Goal: Check status: Check status

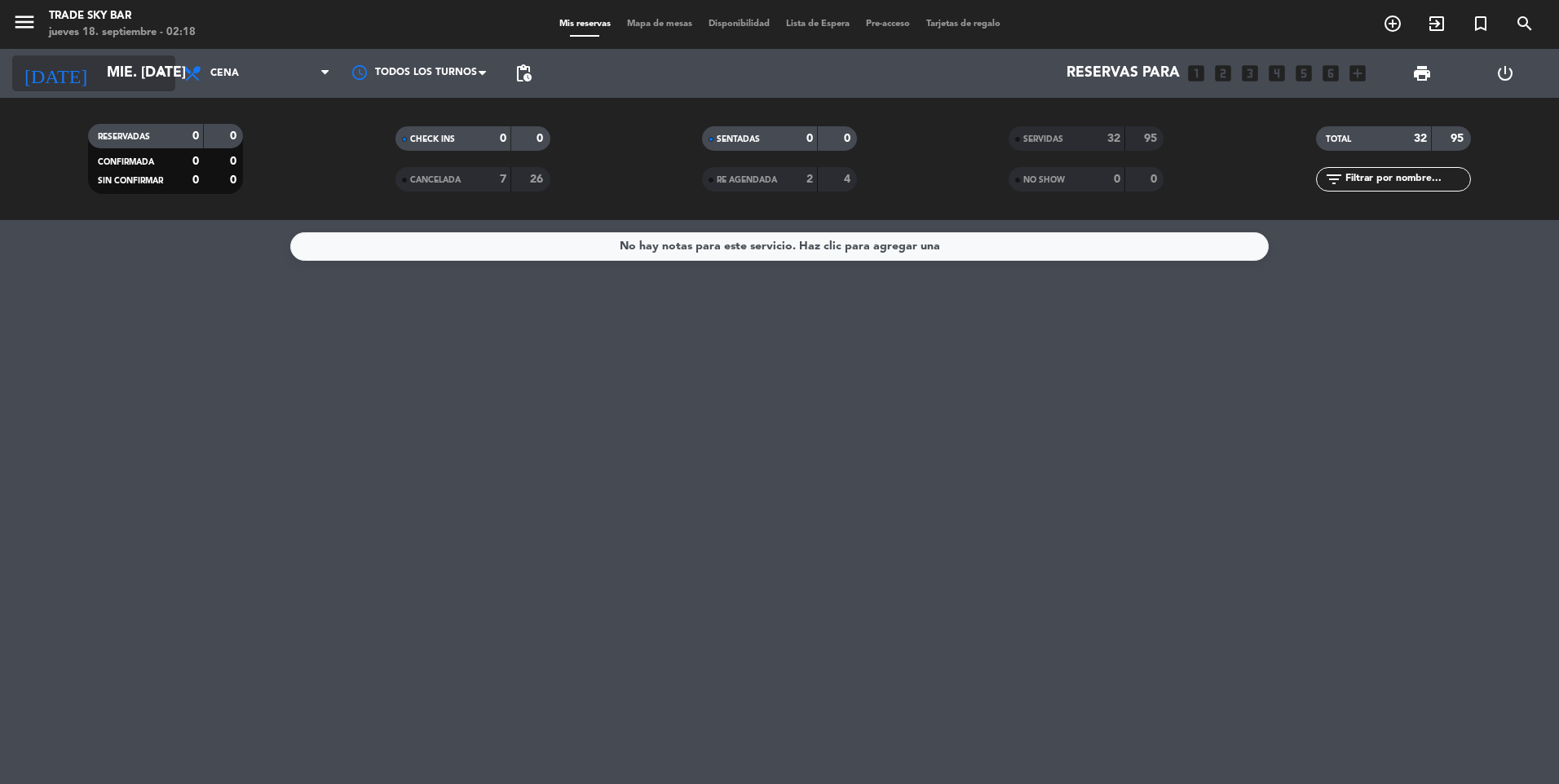
click at [124, 82] on input "mié. [DATE]" at bounding box center [193, 74] width 189 height 32
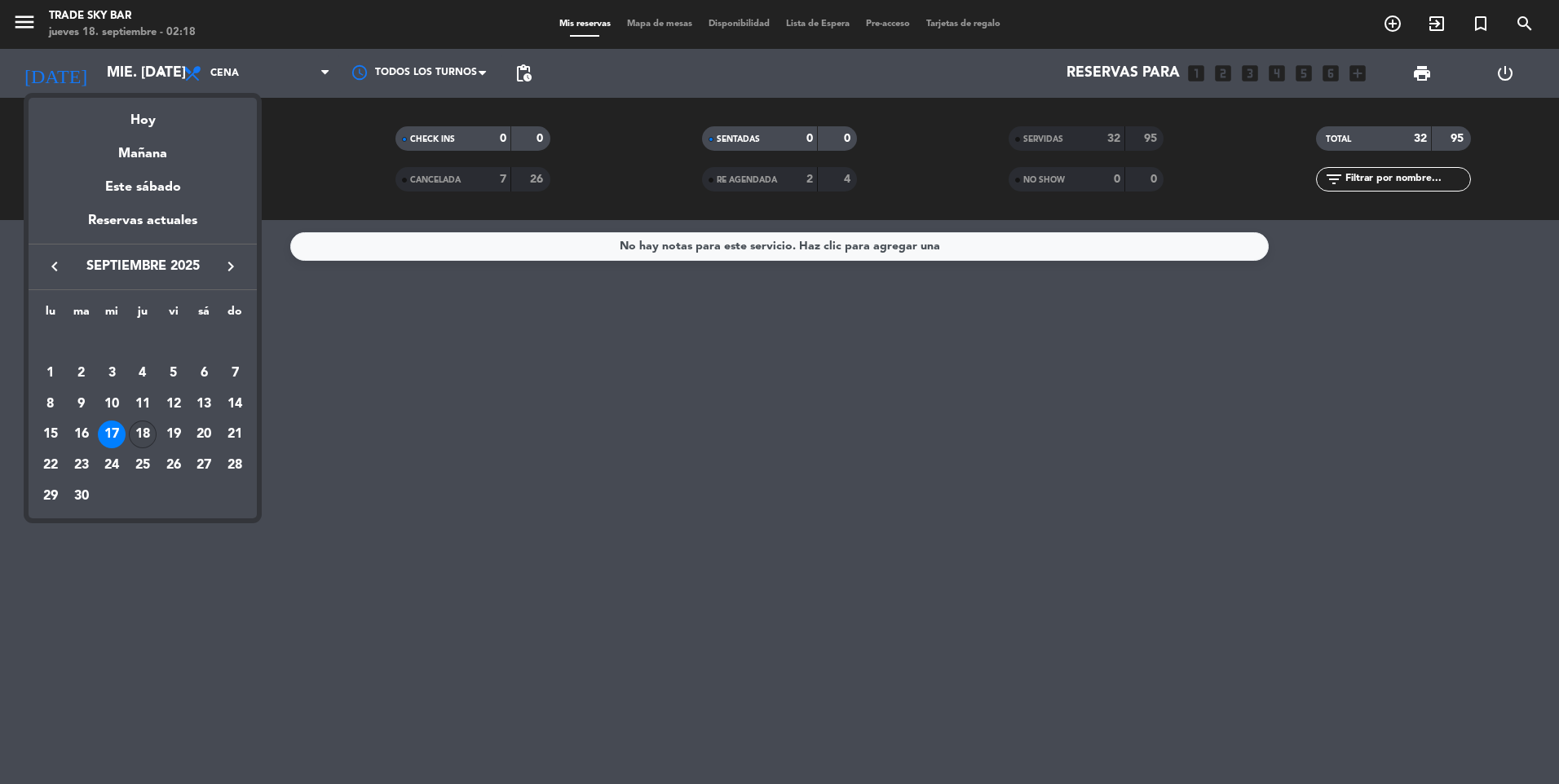
click at [146, 433] on div "18" at bounding box center [142, 434] width 28 height 28
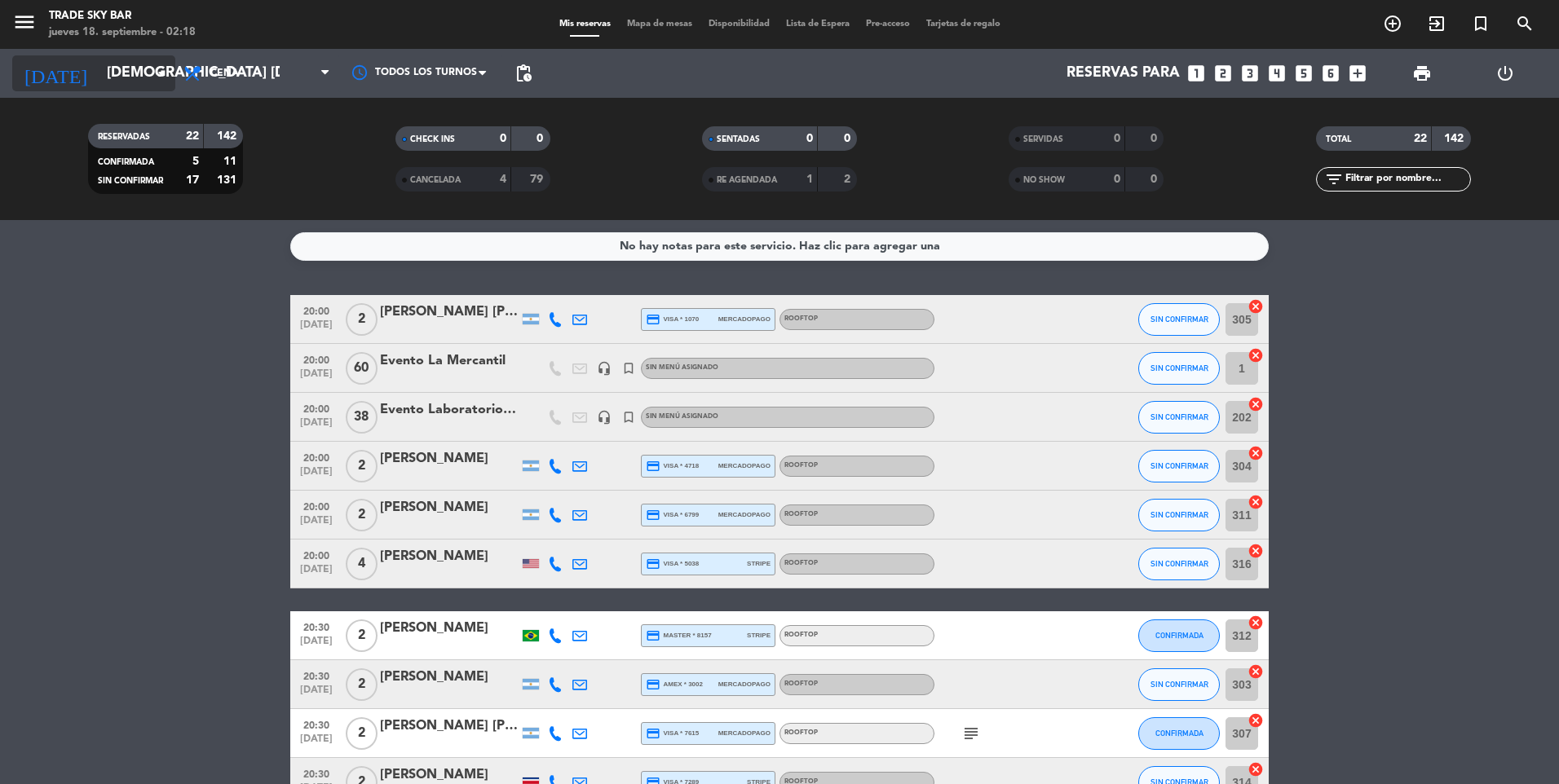
click at [138, 75] on input "[DEMOGRAPHIC_DATA] [DATE]" at bounding box center [193, 74] width 189 height 32
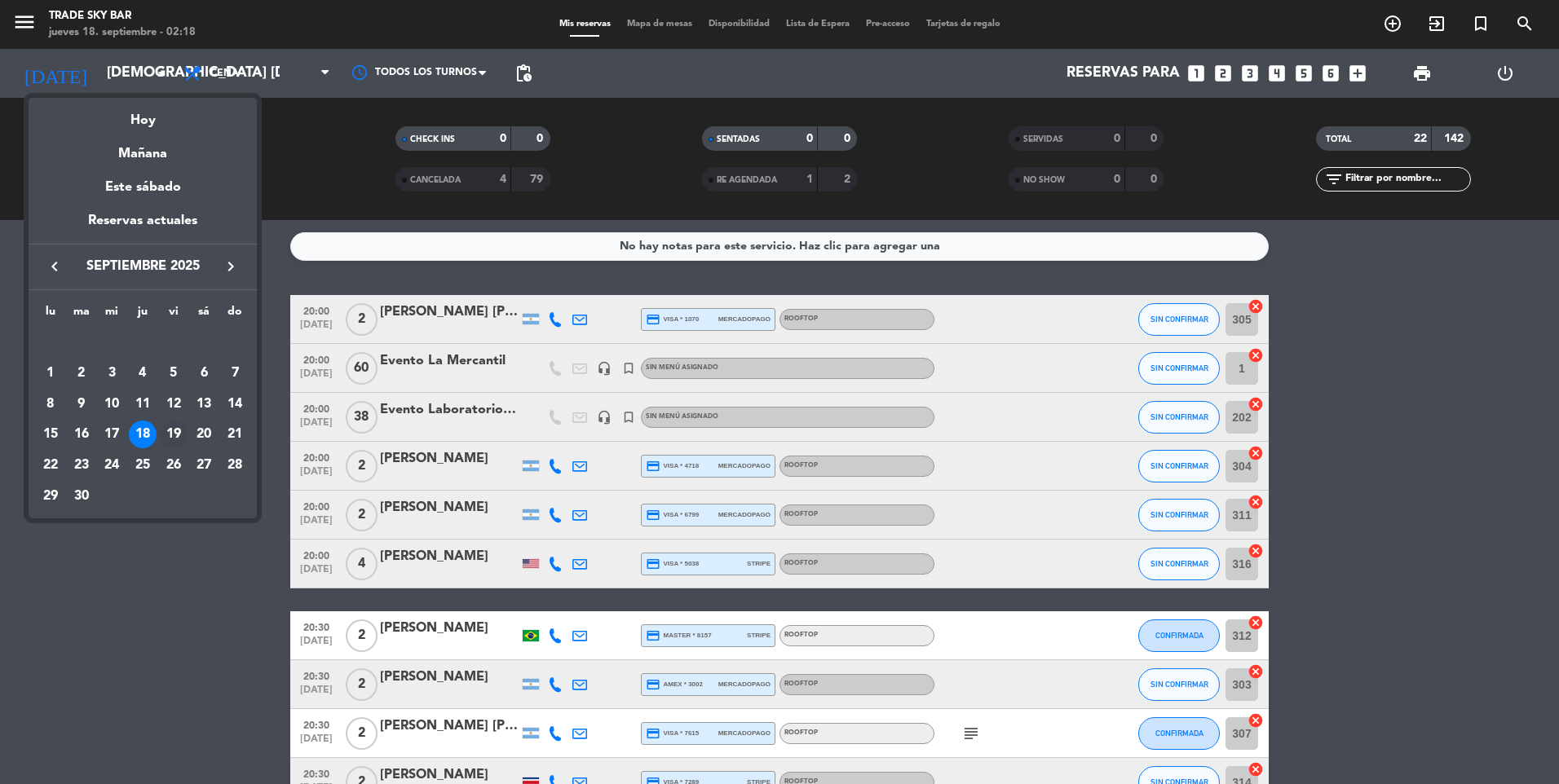
click at [175, 433] on div "19" at bounding box center [173, 434] width 28 height 28
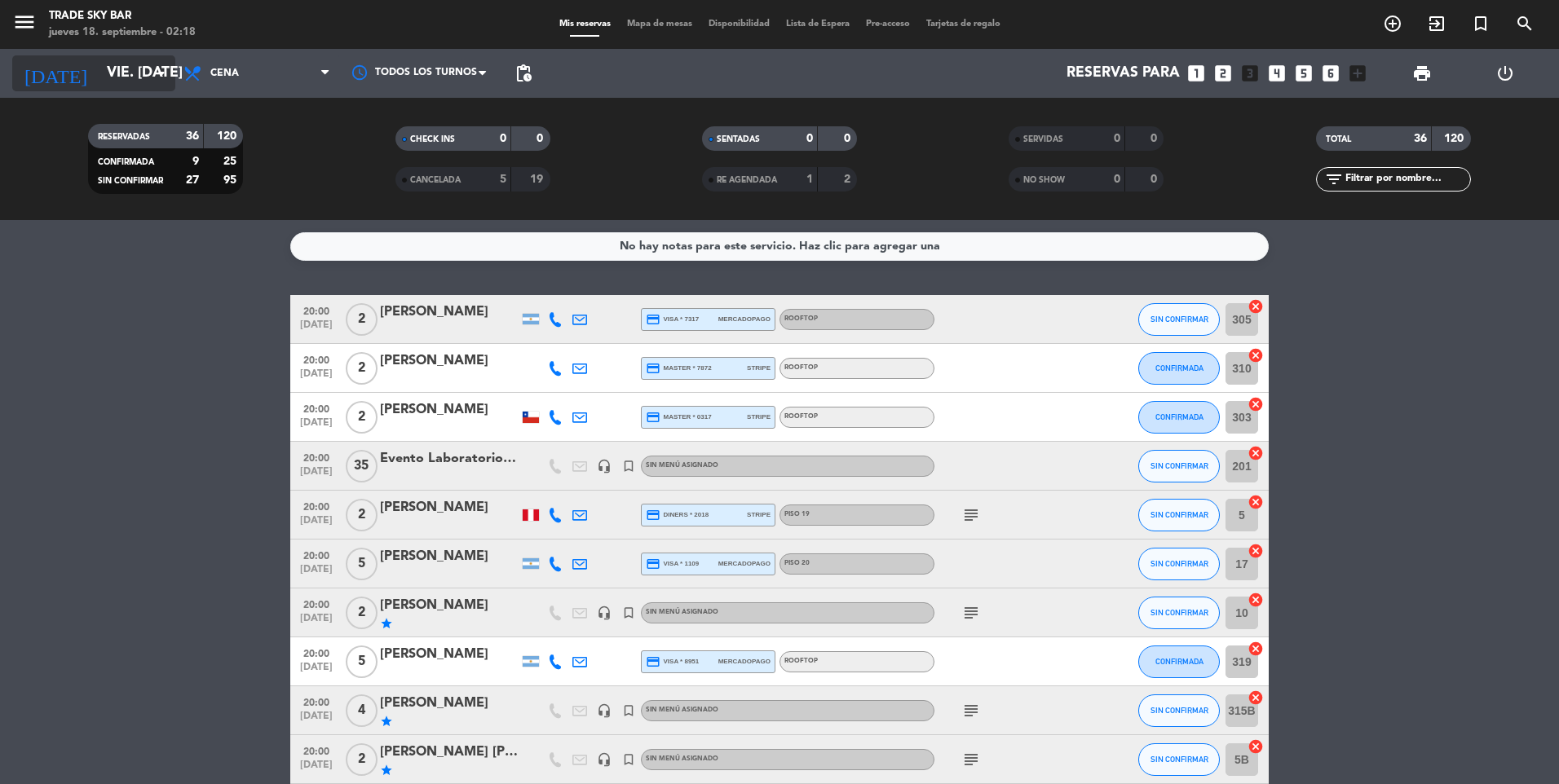
click at [146, 68] on input "vie. [DATE]" at bounding box center [193, 74] width 189 height 32
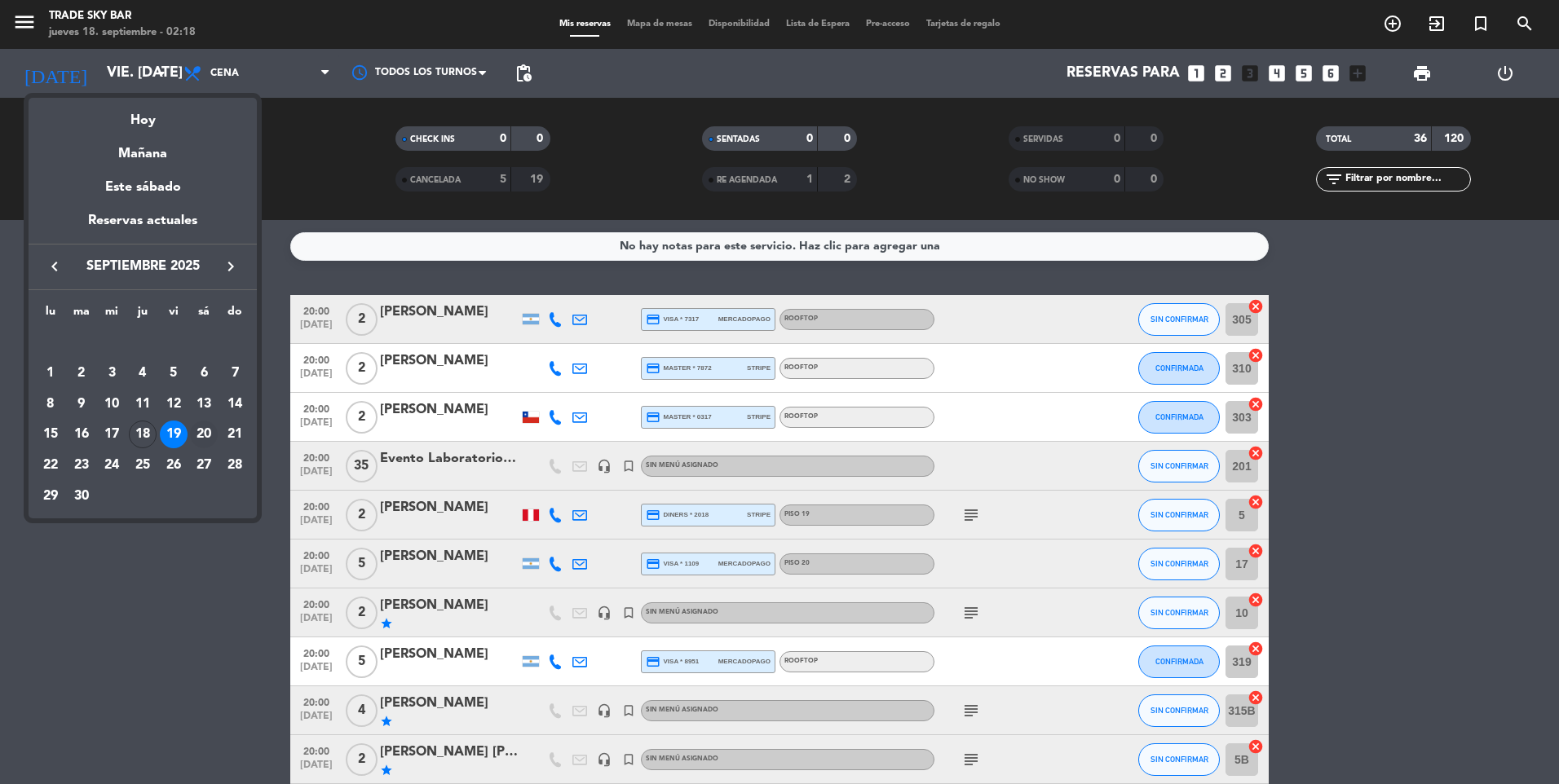
click at [203, 427] on div "20" at bounding box center [203, 434] width 28 height 28
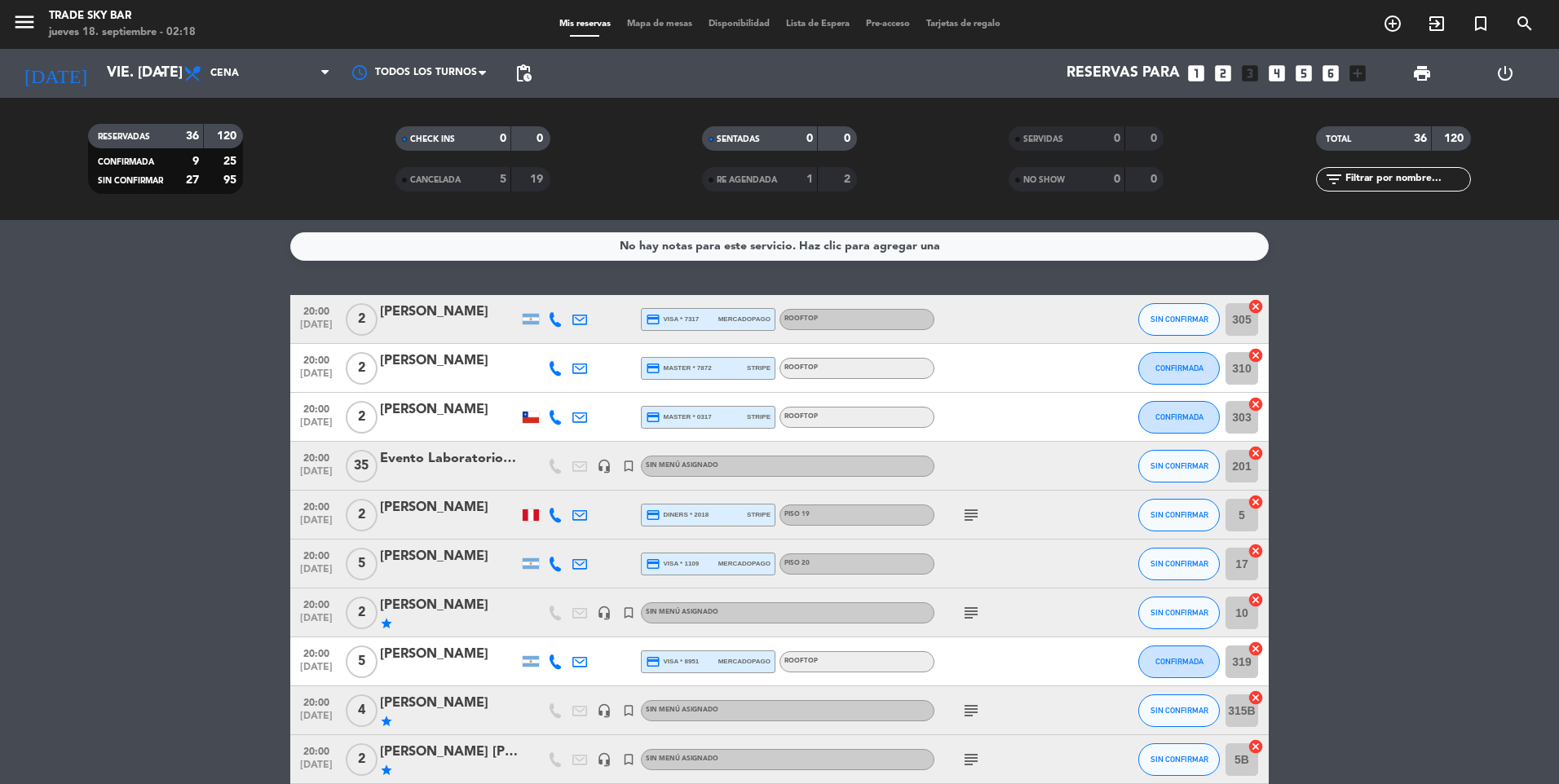
type input "sáb. [DATE]"
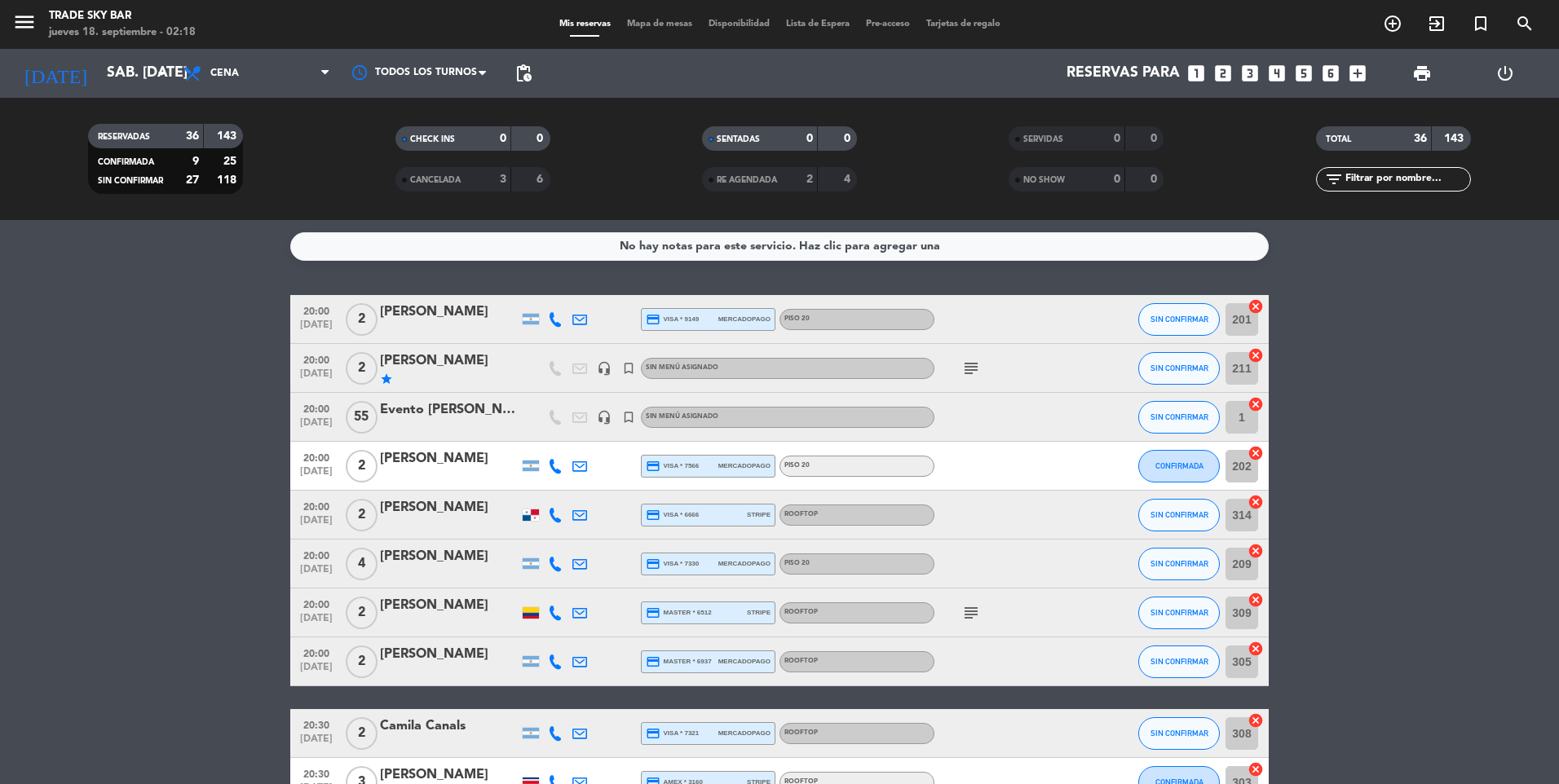
click at [970, 368] on icon "subject" at bounding box center [971, 368] width 20 height 20
click at [483, 362] on div "[PERSON_NAME]" at bounding box center [449, 361] width 138 height 22
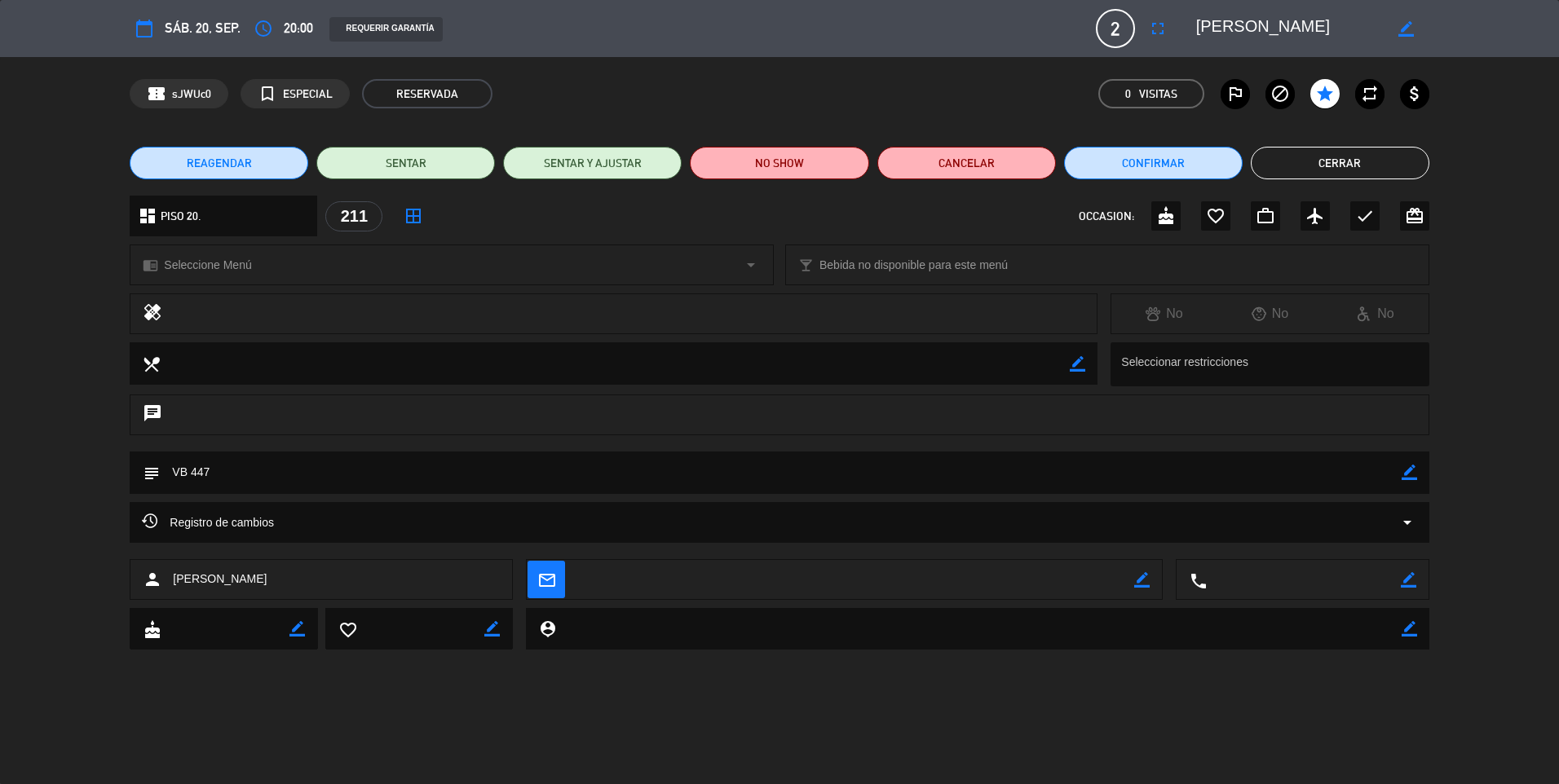
click at [1302, 163] on button "Cerrar" at bounding box center [1340, 163] width 179 height 32
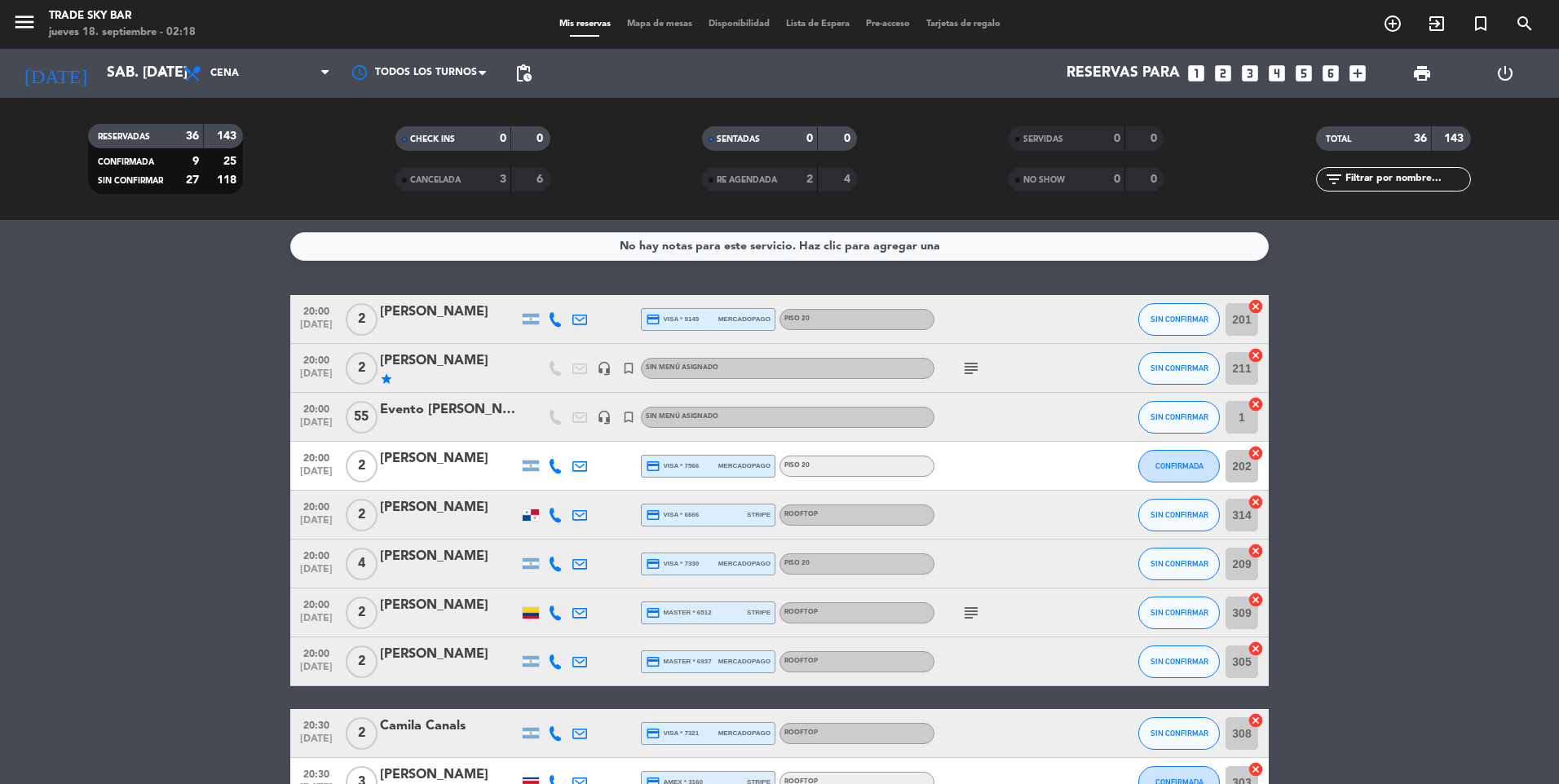
click at [976, 369] on icon "subject" at bounding box center [971, 368] width 20 height 20
click at [1017, 360] on div "subject VB 447" at bounding box center [1007, 368] width 146 height 48
click at [964, 613] on icon "subject" at bounding box center [971, 612] width 20 height 20
click at [1002, 453] on div at bounding box center [1007, 466] width 146 height 48
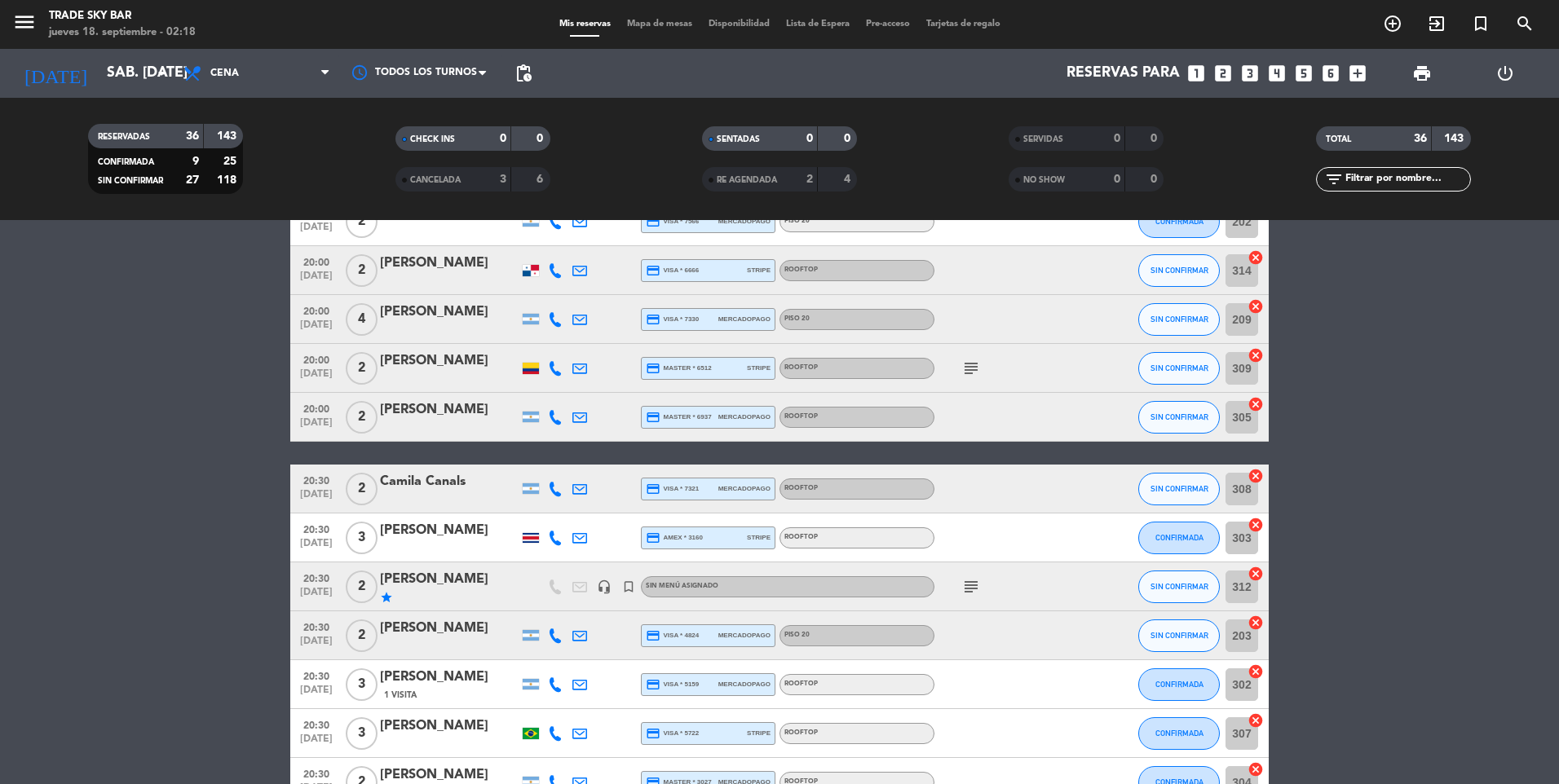
click at [962, 586] on icon "subject" at bounding box center [971, 586] width 20 height 20
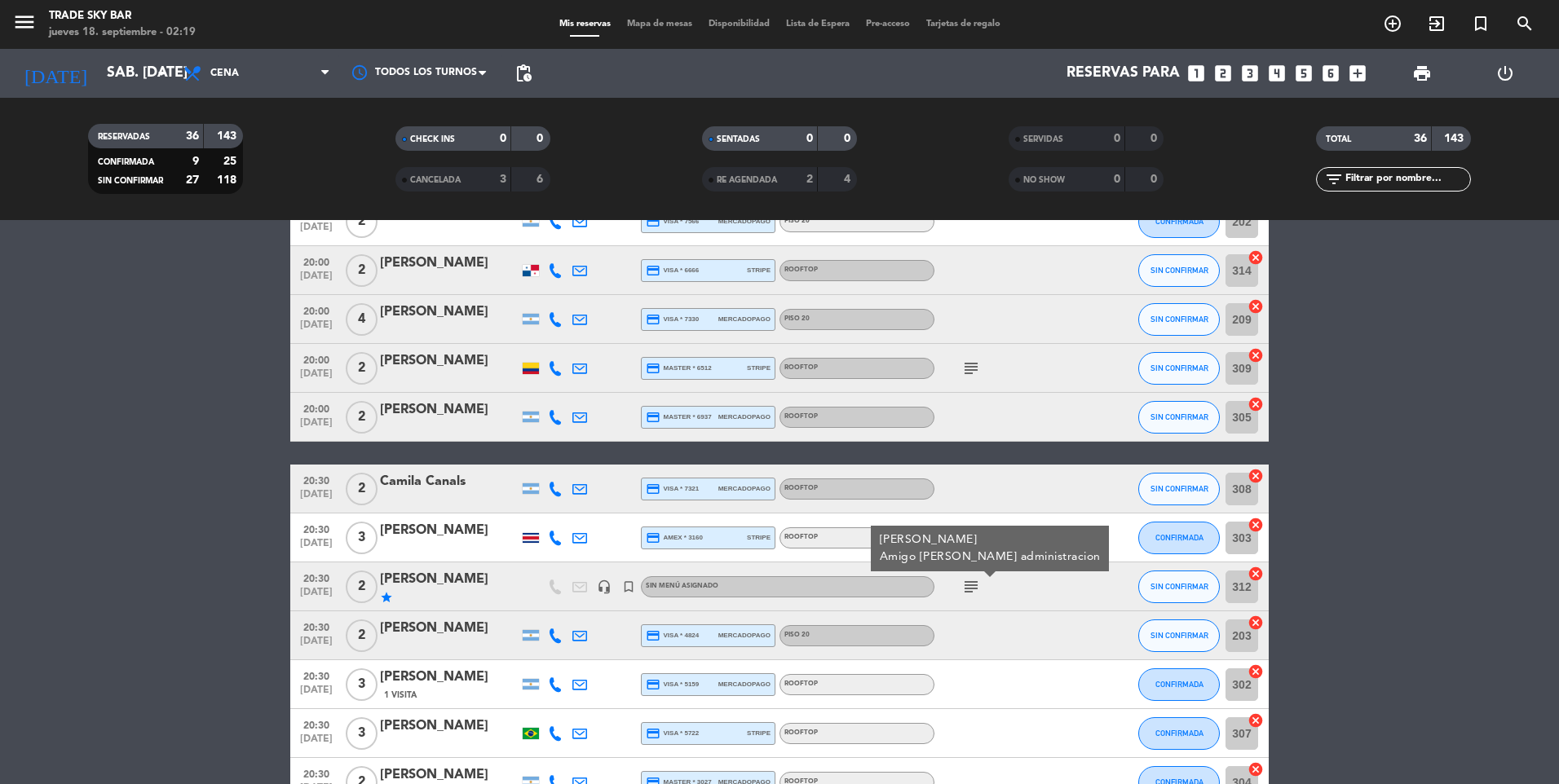
click at [1023, 580] on div "subject [PERSON_NAME] Amigo [PERSON_NAME] administracion" at bounding box center [1007, 586] width 146 height 48
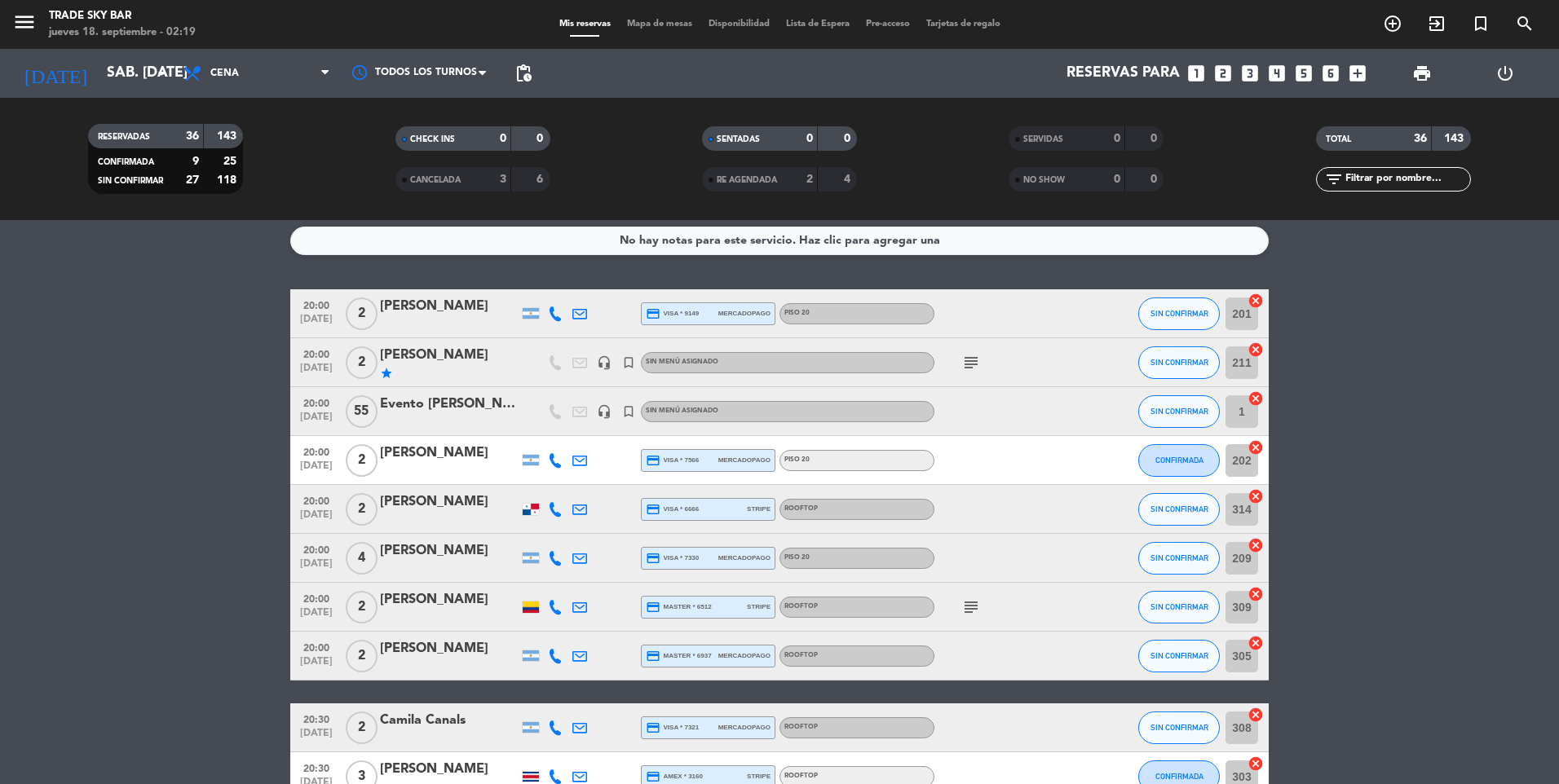
scroll to position [0, 0]
